Goal: Task Accomplishment & Management: Use online tool/utility

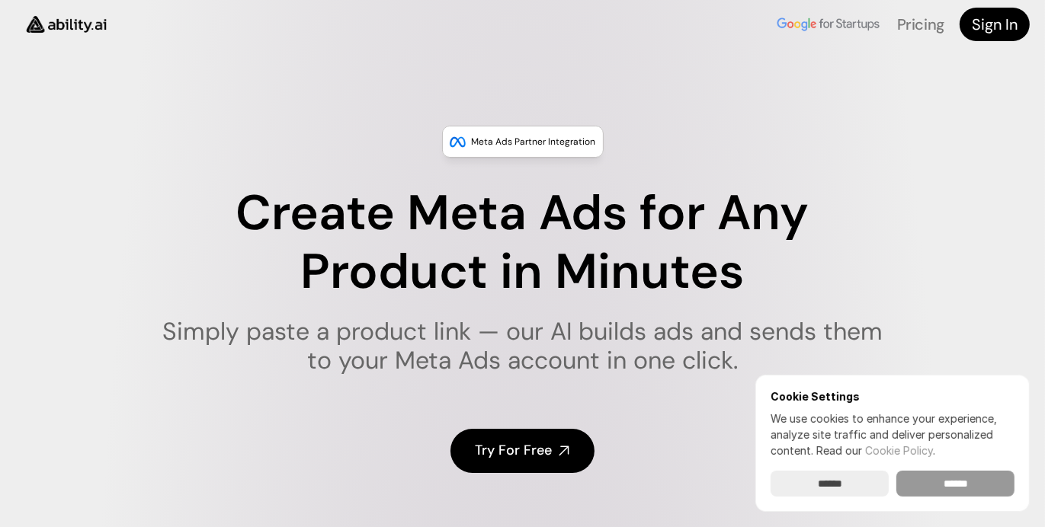
click at [981, 478] on input "******" at bounding box center [955, 484] width 118 height 26
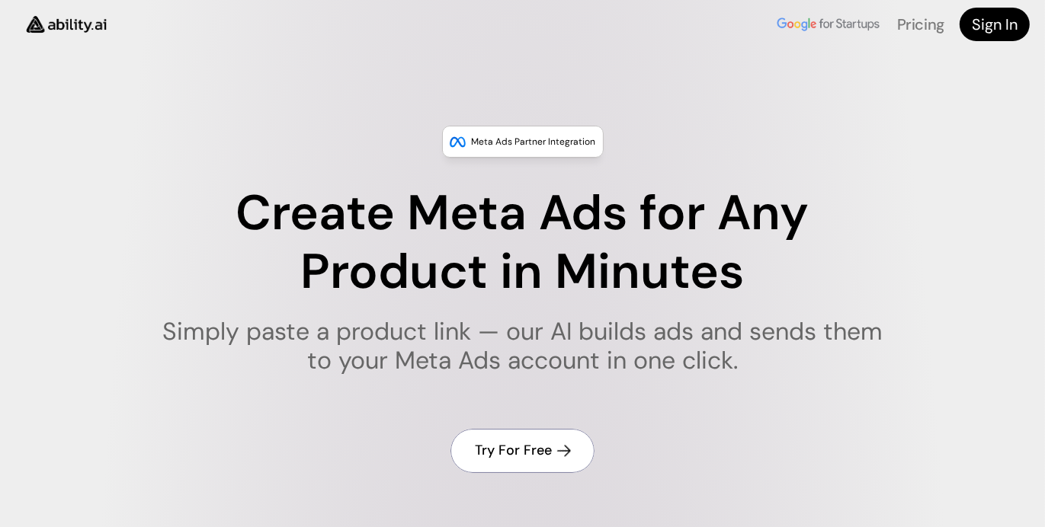
click at [526, 439] on link "Try For Free" at bounding box center [522, 450] width 144 height 43
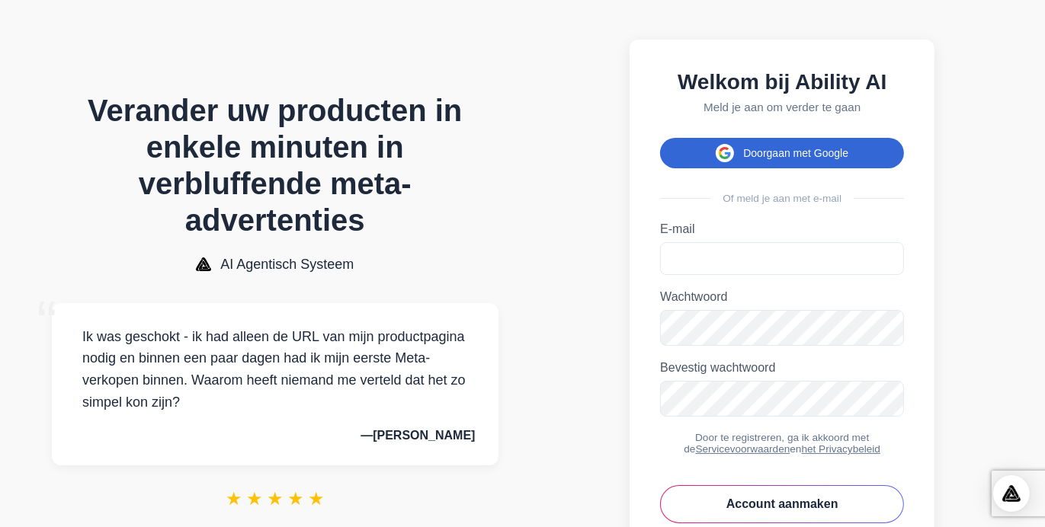
click at [792, 159] on font "Doorgaan met Google" at bounding box center [795, 153] width 105 height 12
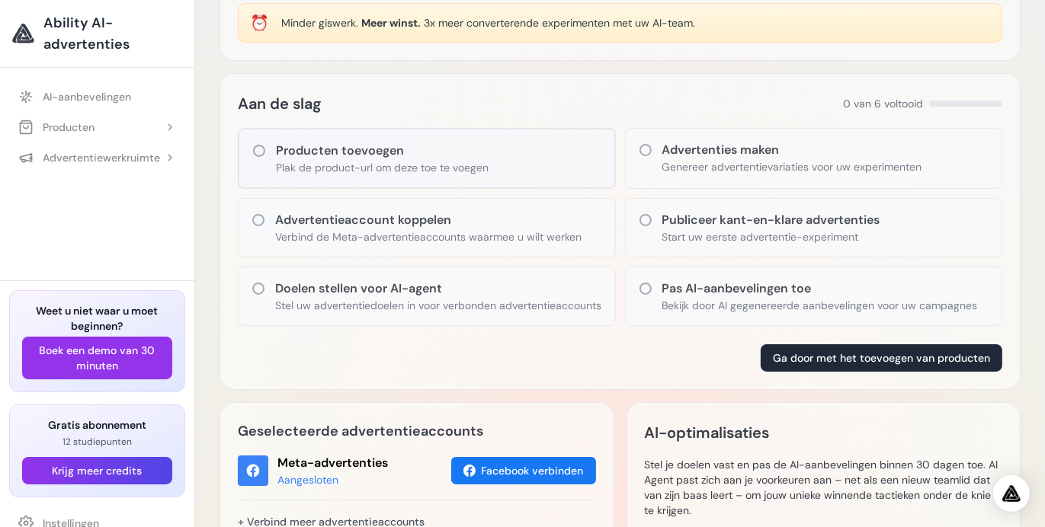
scroll to position [152, 0]
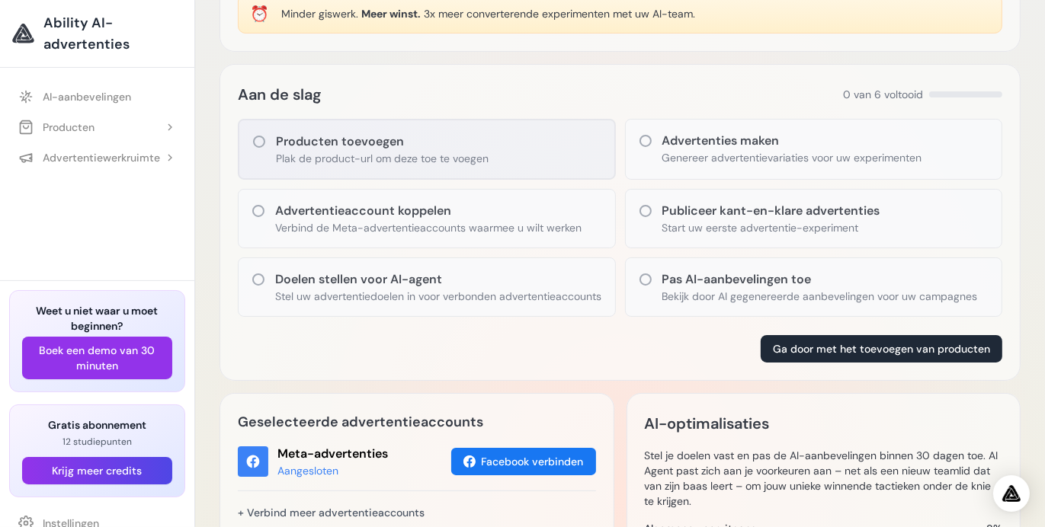
click at [254, 150] on div "Producten toevoegen Plak de product-url om deze toe te voegen" at bounding box center [427, 149] width 378 height 61
click at [259, 136] on icon at bounding box center [259, 142] width 12 height 12
